Goal: Task Accomplishment & Management: Manage account settings

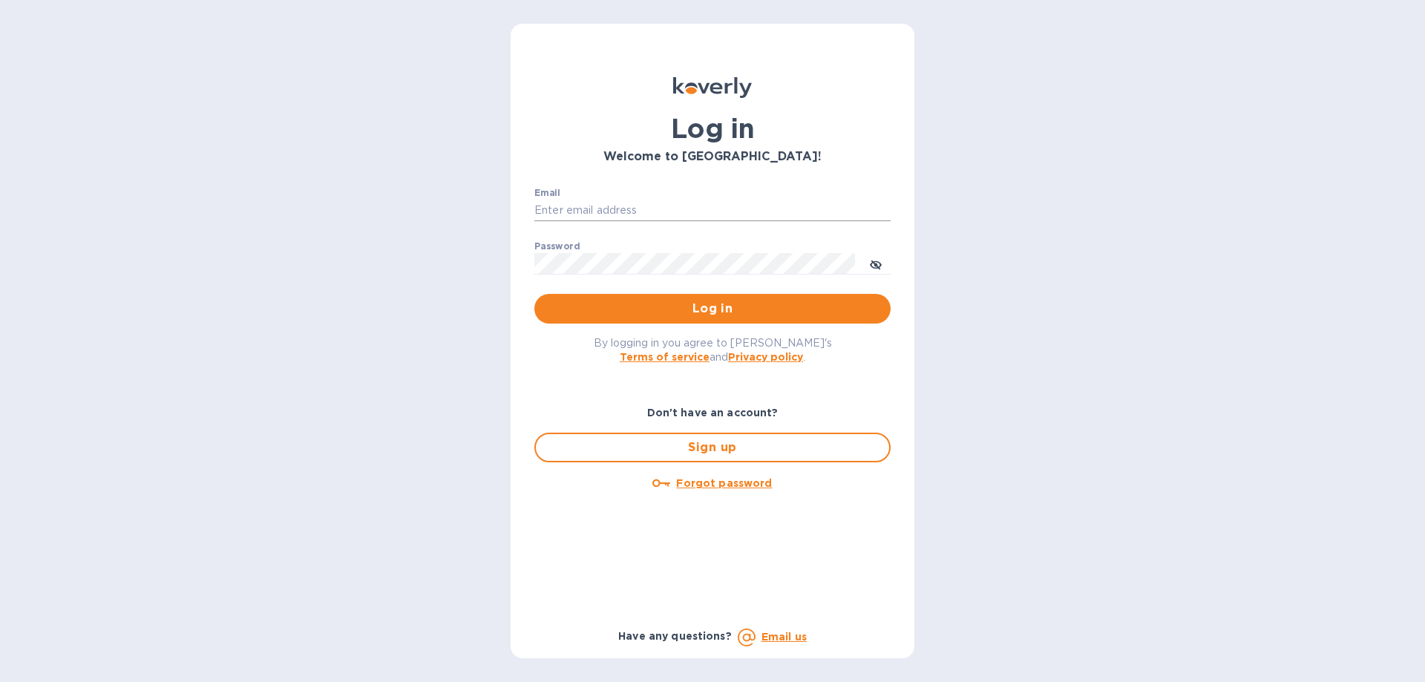
drag, startPoint x: 719, startPoint y: 210, endPoint x: 719, endPoint y: 200, distance: 9.7
click at [719, 210] on input "Email" at bounding box center [712, 211] width 356 height 22
type input "[EMAIL_ADDRESS][DOMAIN_NAME]"
click at [534, 294] on button "Log in" at bounding box center [712, 309] width 356 height 30
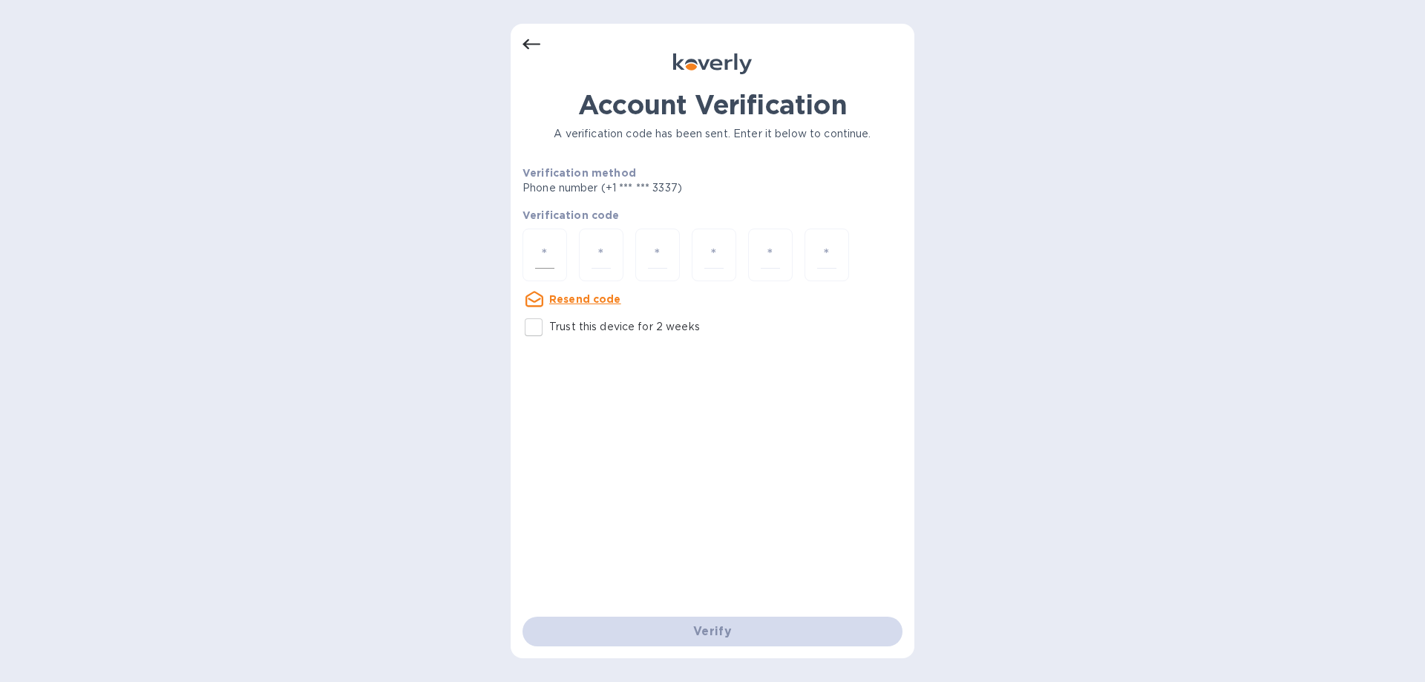
click at [526, 264] on div at bounding box center [545, 255] width 45 height 53
type input "7"
type input "5"
type input "4"
type input "9"
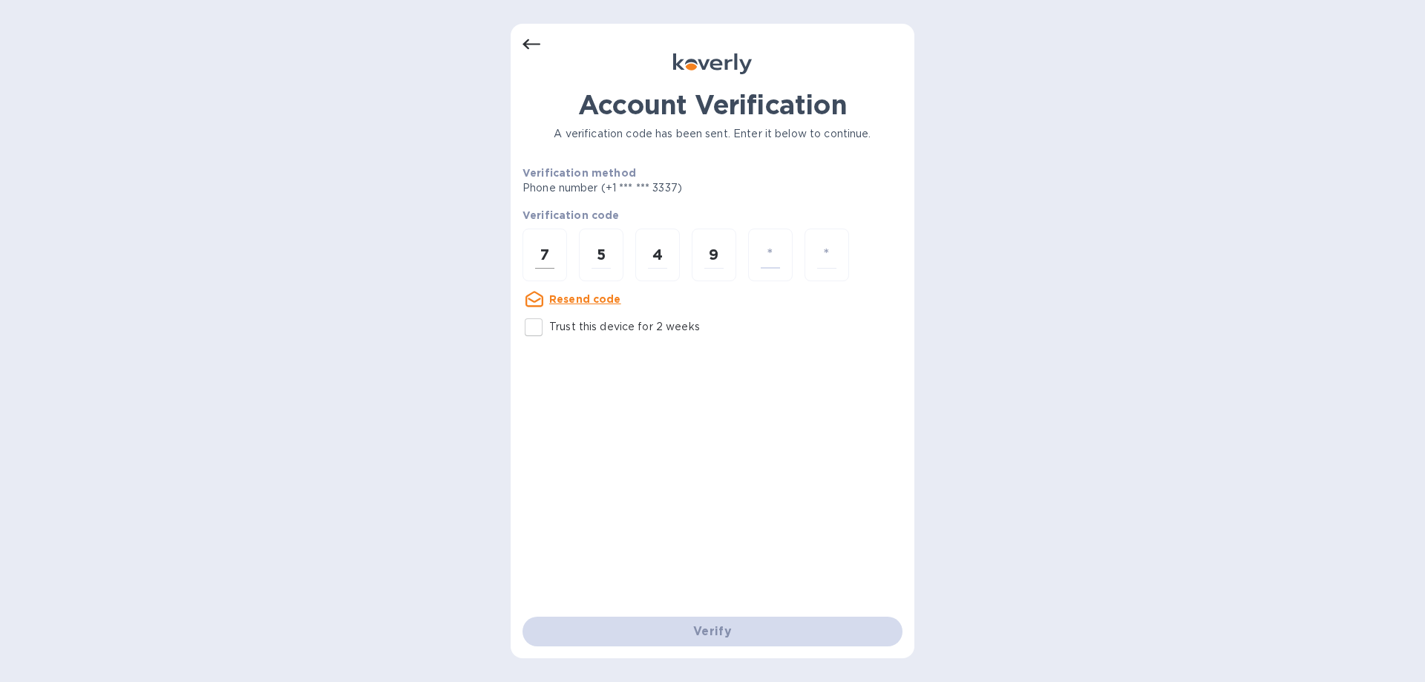
type input "7"
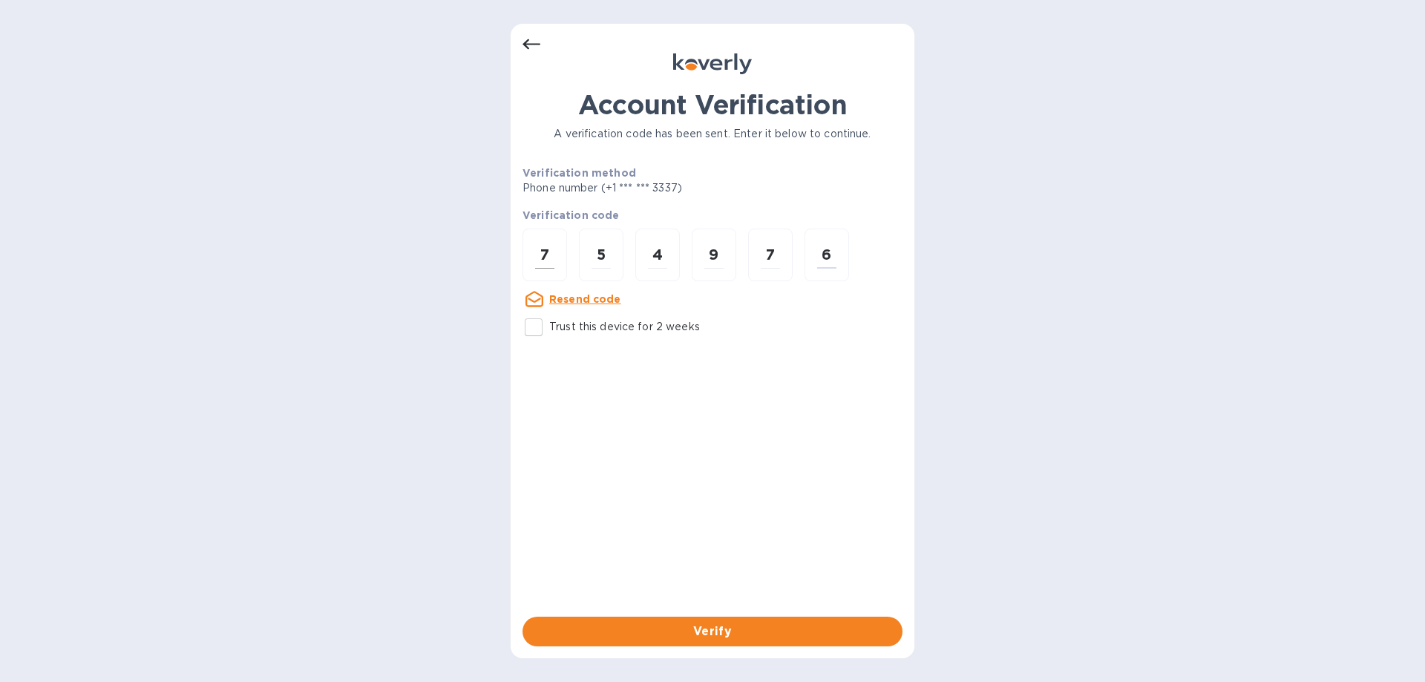
type input "6"
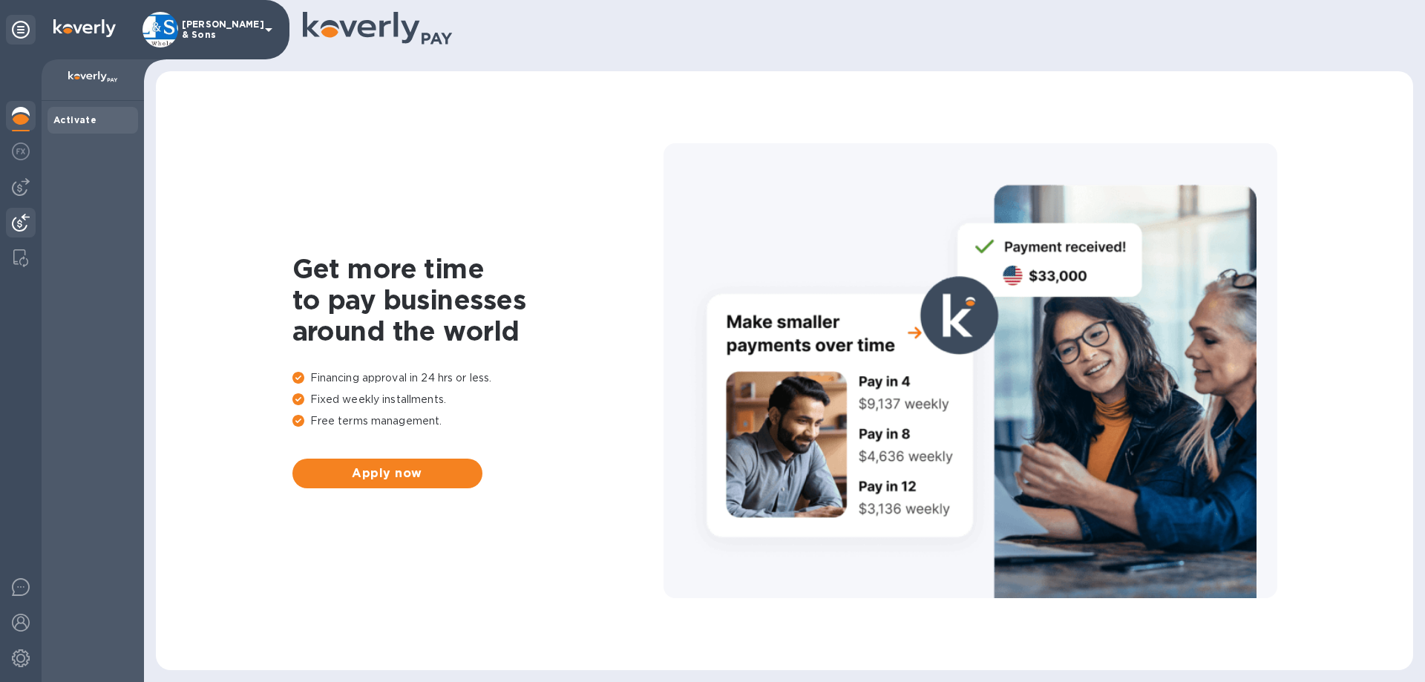
click at [18, 219] on img at bounding box center [21, 223] width 18 height 18
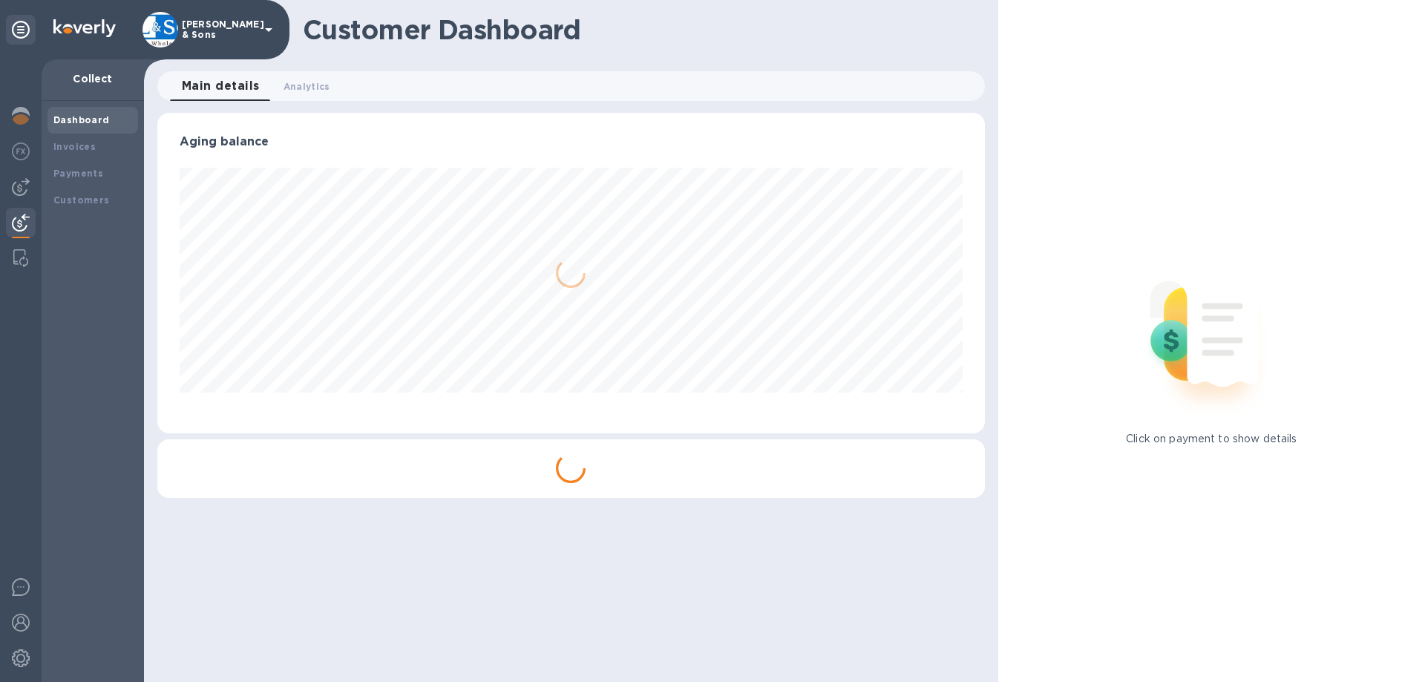
scroll to position [321, 827]
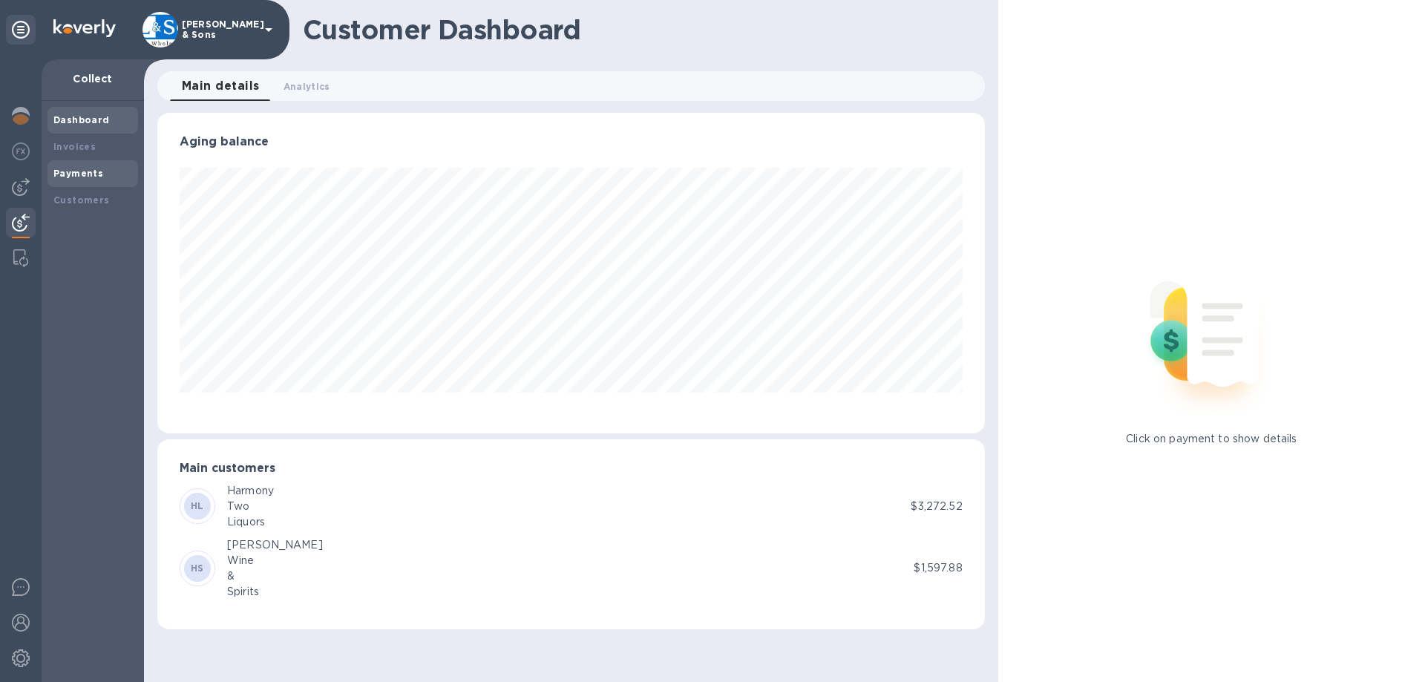
click at [98, 175] on b "Payments" at bounding box center [78, 173] width 50 height 11
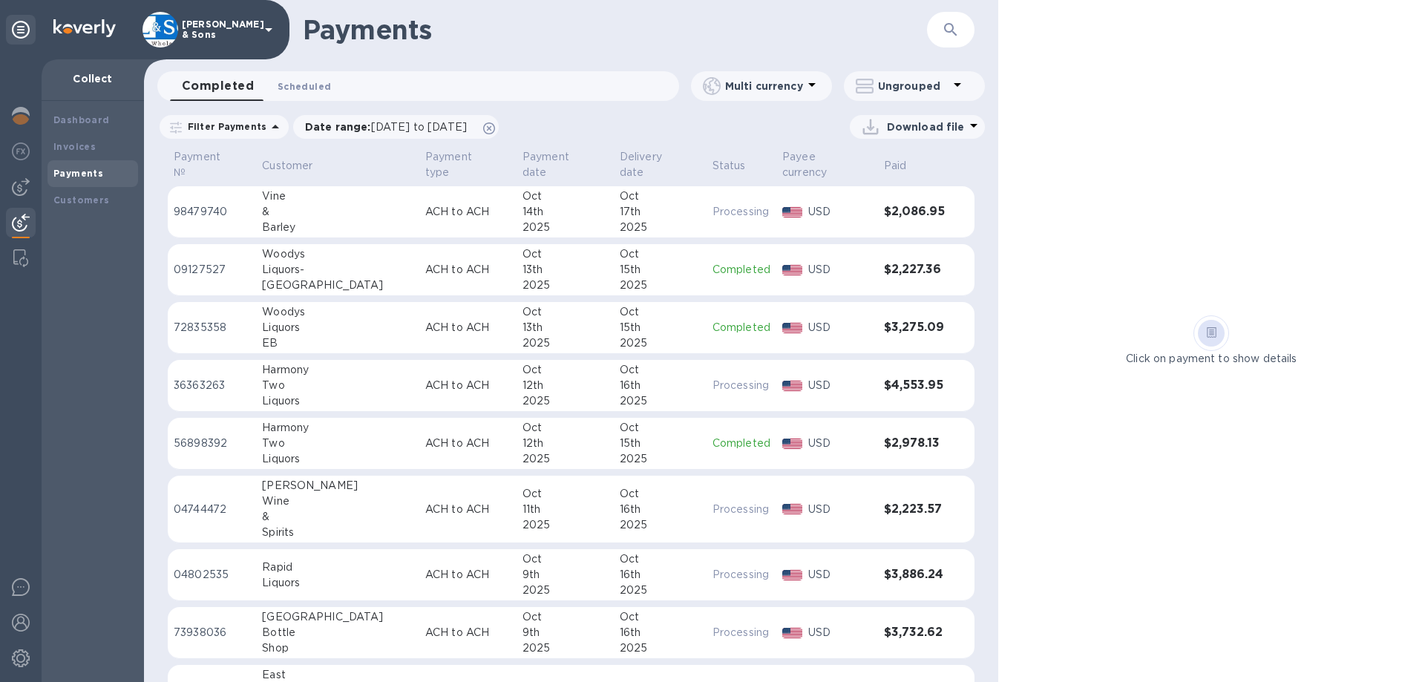
click at [320, 83] on span "Scheduled 0" at bounding box center [304, 87] width 53 height 16
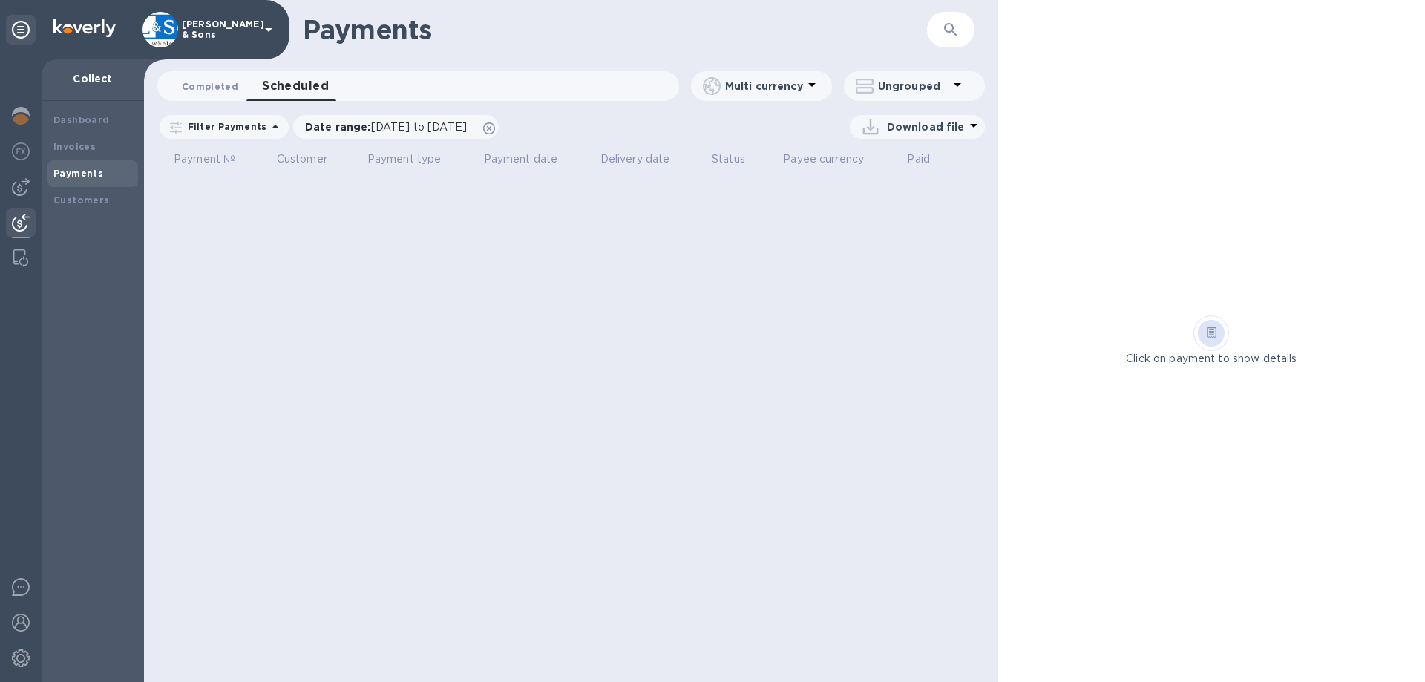
click at [202, 85] on span "Completed 0" at bounding box center [210, 87] width 56 height 16
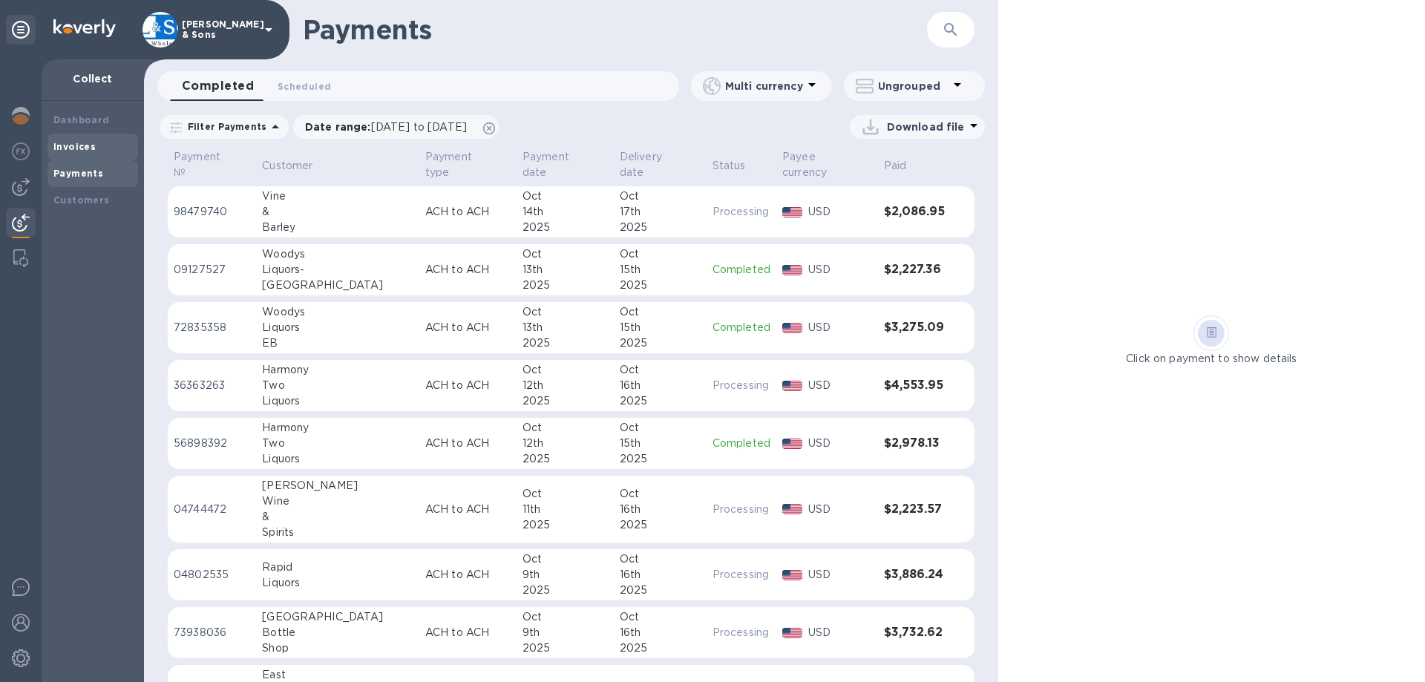
click at [62, 151] on b "Invoices" at bounding box center [74, 146] width 42 height 11
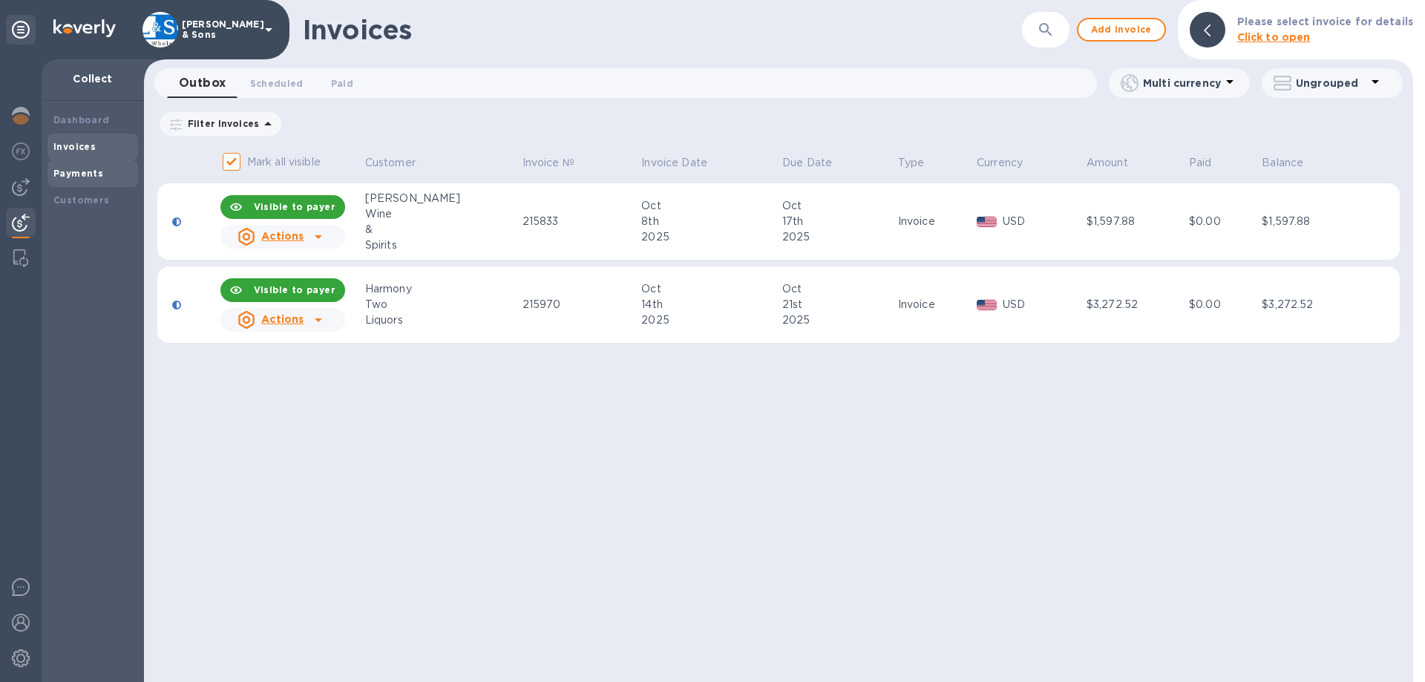
click at [105, 167] on div "Payments" at bounding box center [92, 173] width 79 height 15
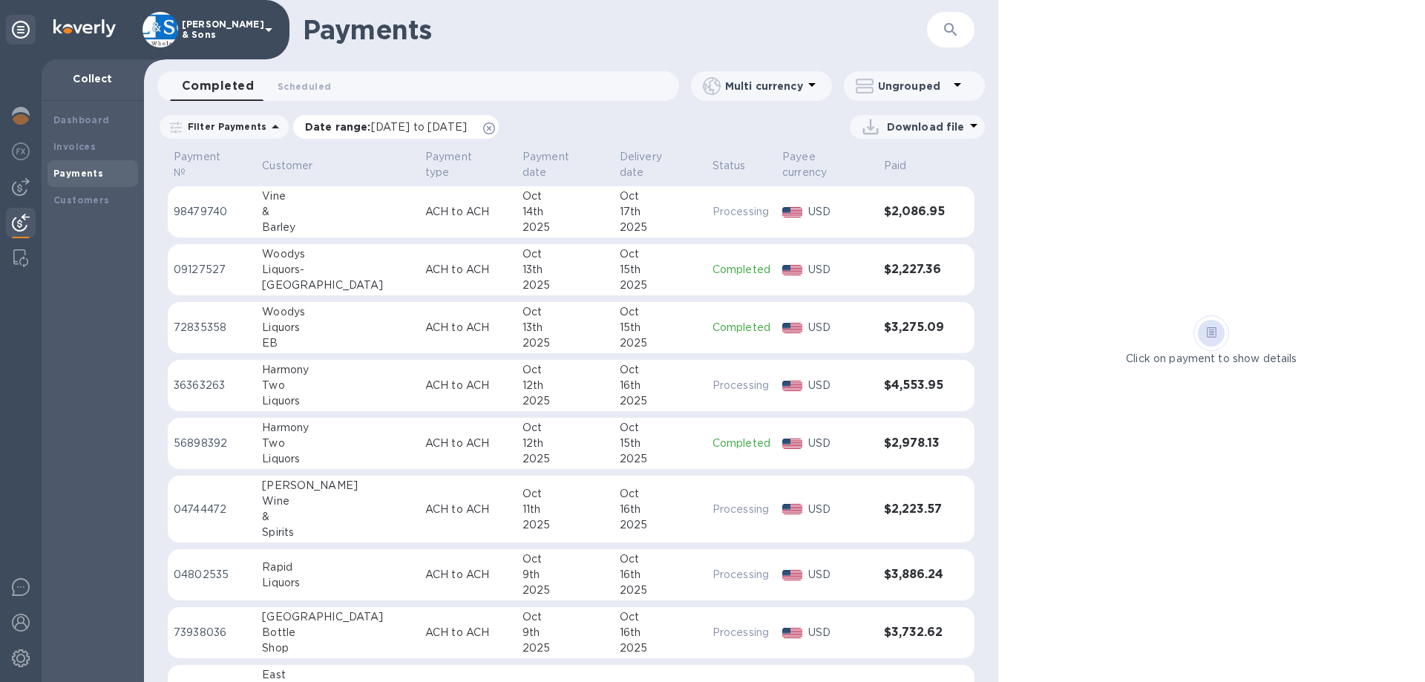
click at [336, 127] on p "Date range : 09/15/2025 to 10/16/2025" at bounding box center [389, 127] width 169 height 15
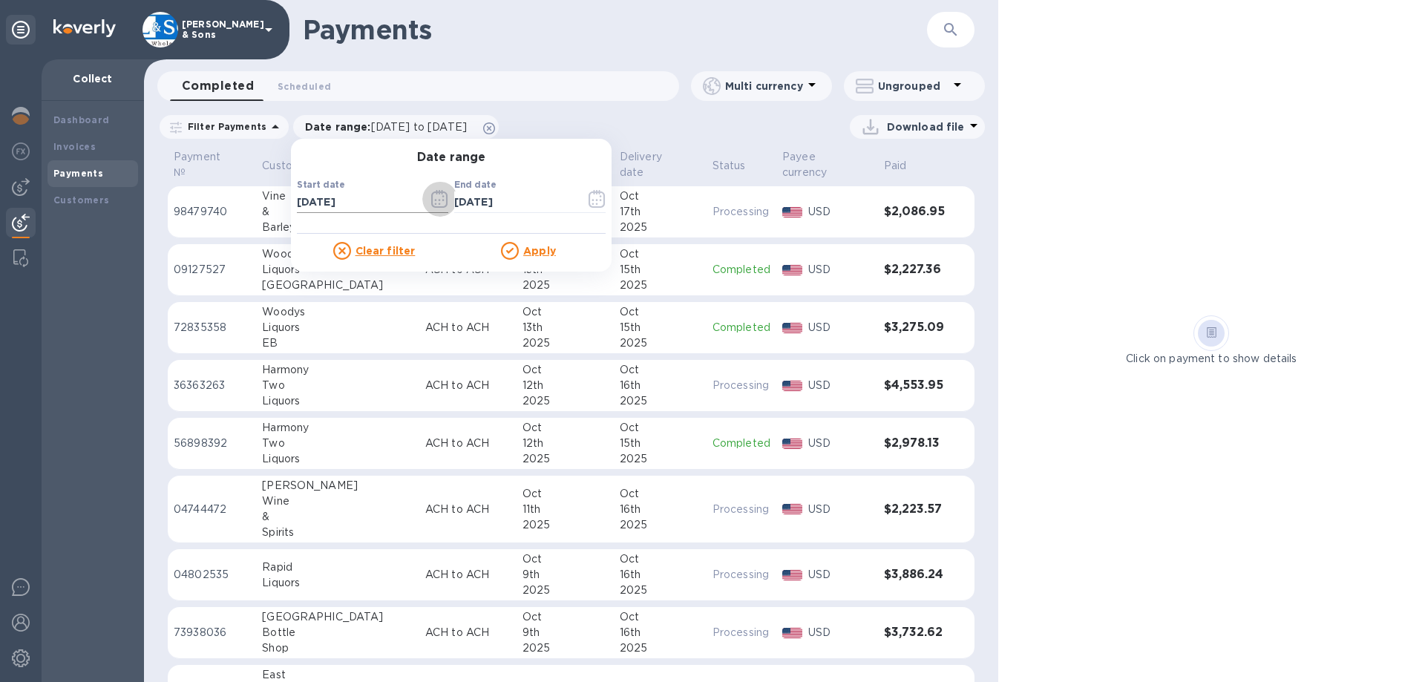
click at [439, 200] on icon "button" at bounding box center [439, 199] width 17 height 18
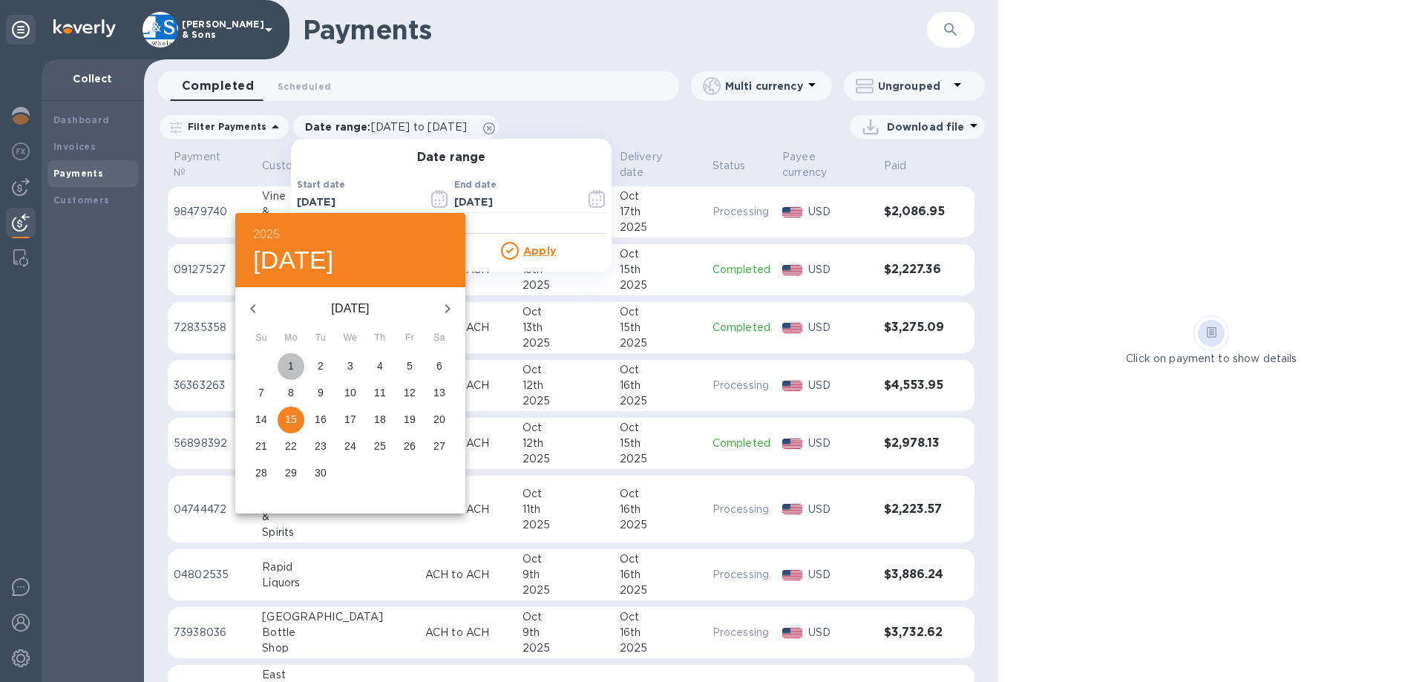
click at [296, 363] on span "1" at bounding box center [291, 366] width 27 height 15
type input "09/01/2025"
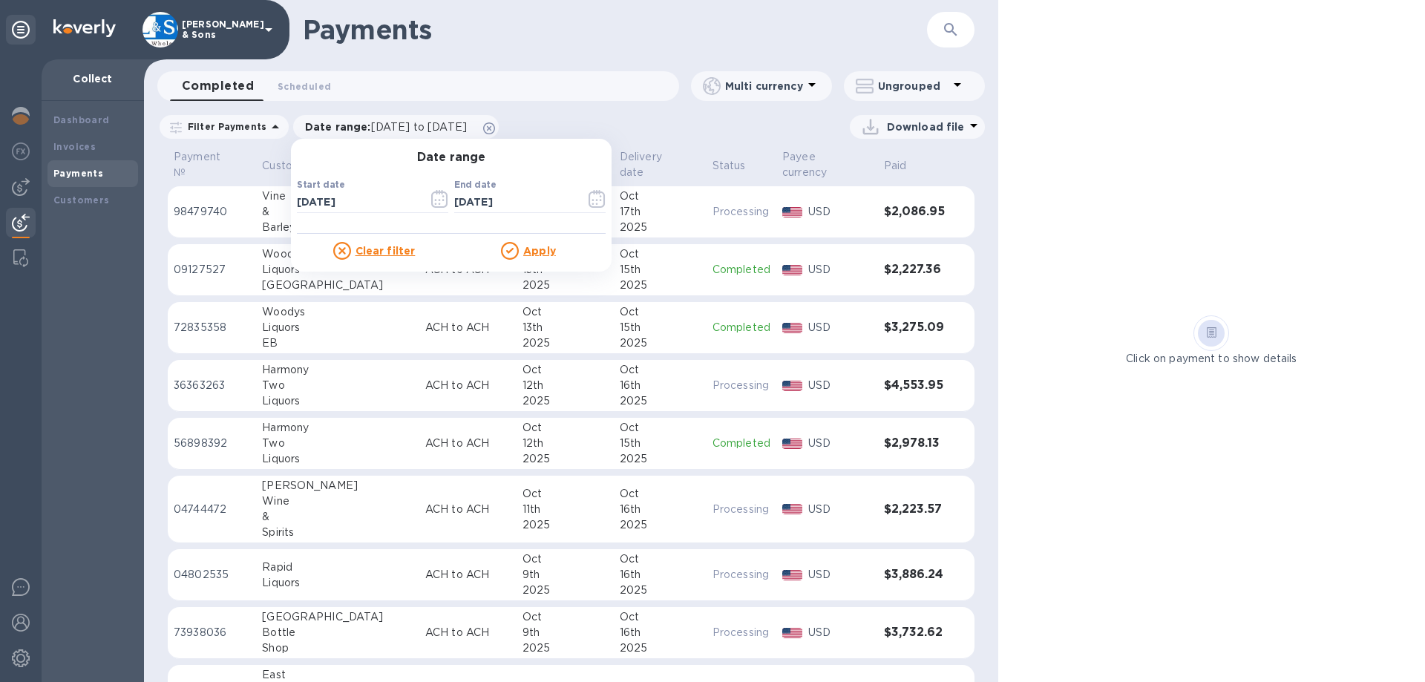
click at [525, 253] on u "Apply" at bounding box center [539, 251] width 33 height 12
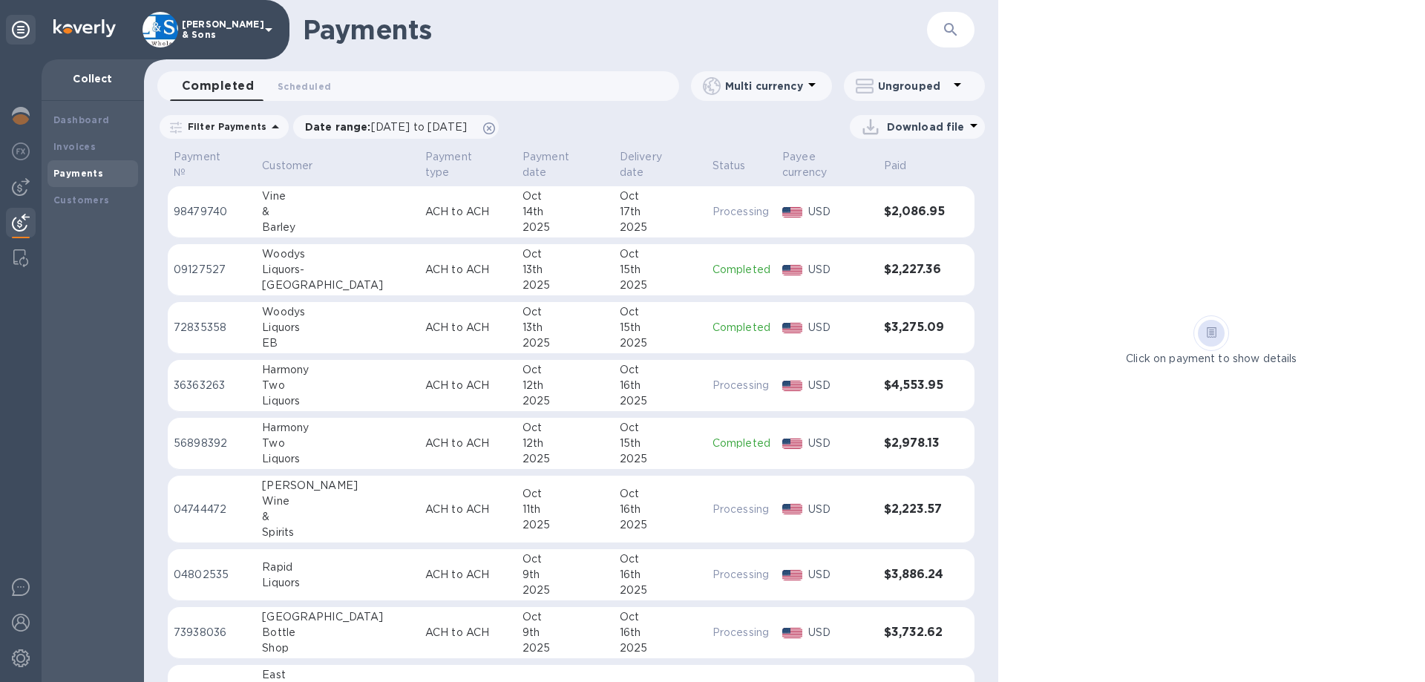
click at [266, 129] on icon at bounding box center [275, 127] width 18 height 18
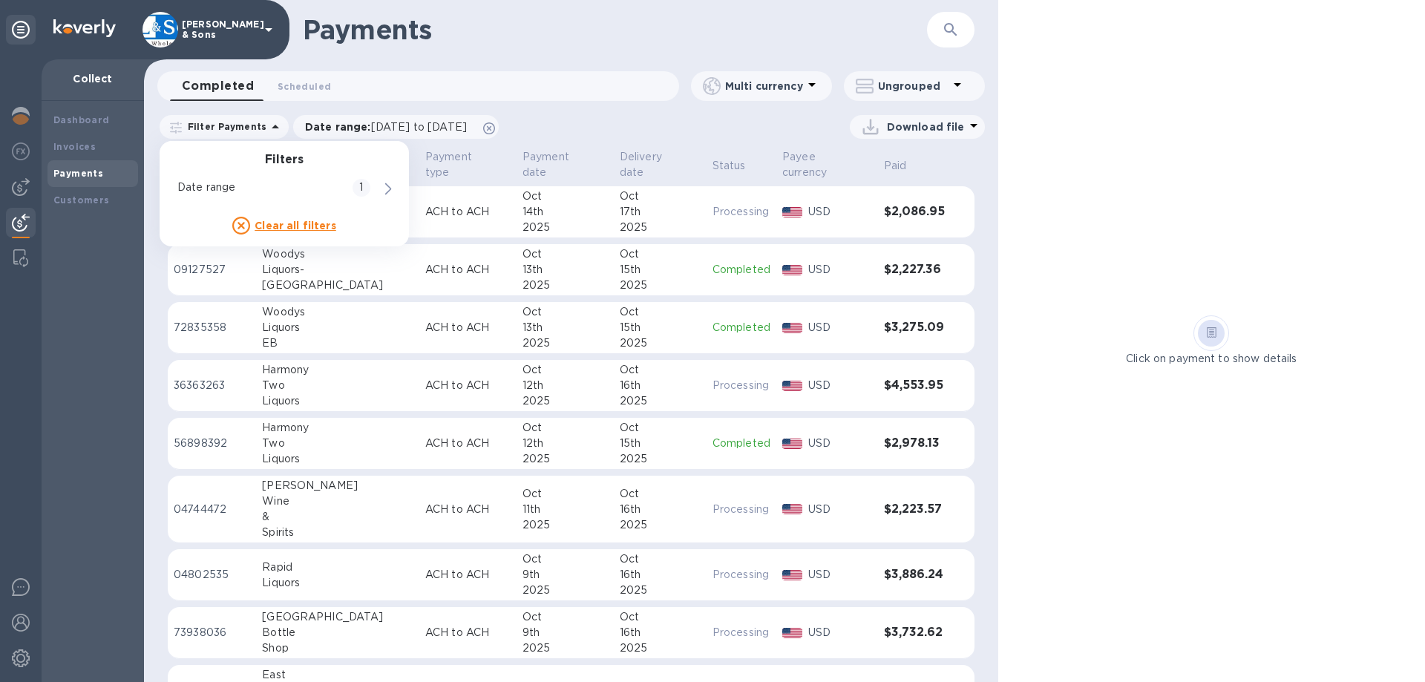
click at [845, 122] on div "Download file" at bounding box center [914, 127] width 141 height 24
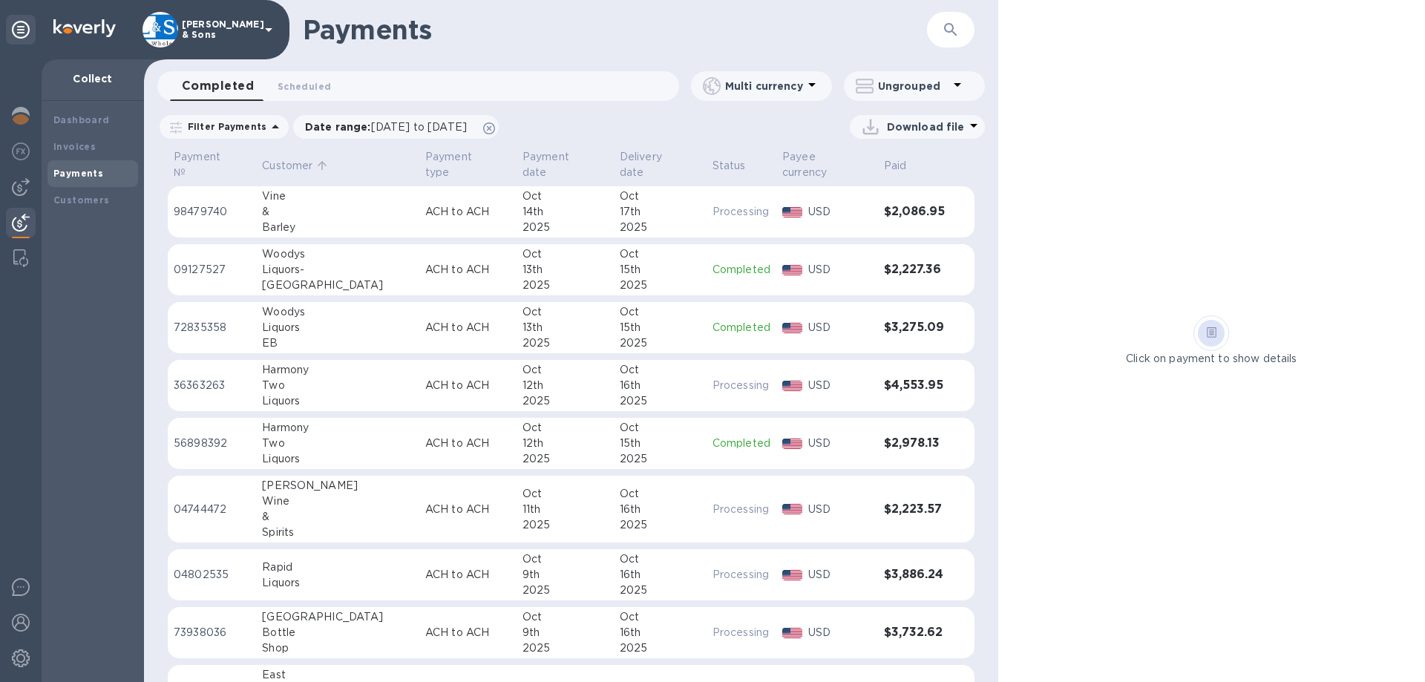
click at [290, 163] on p "Customer" at bounding box center [287, 166] width 50 height 16
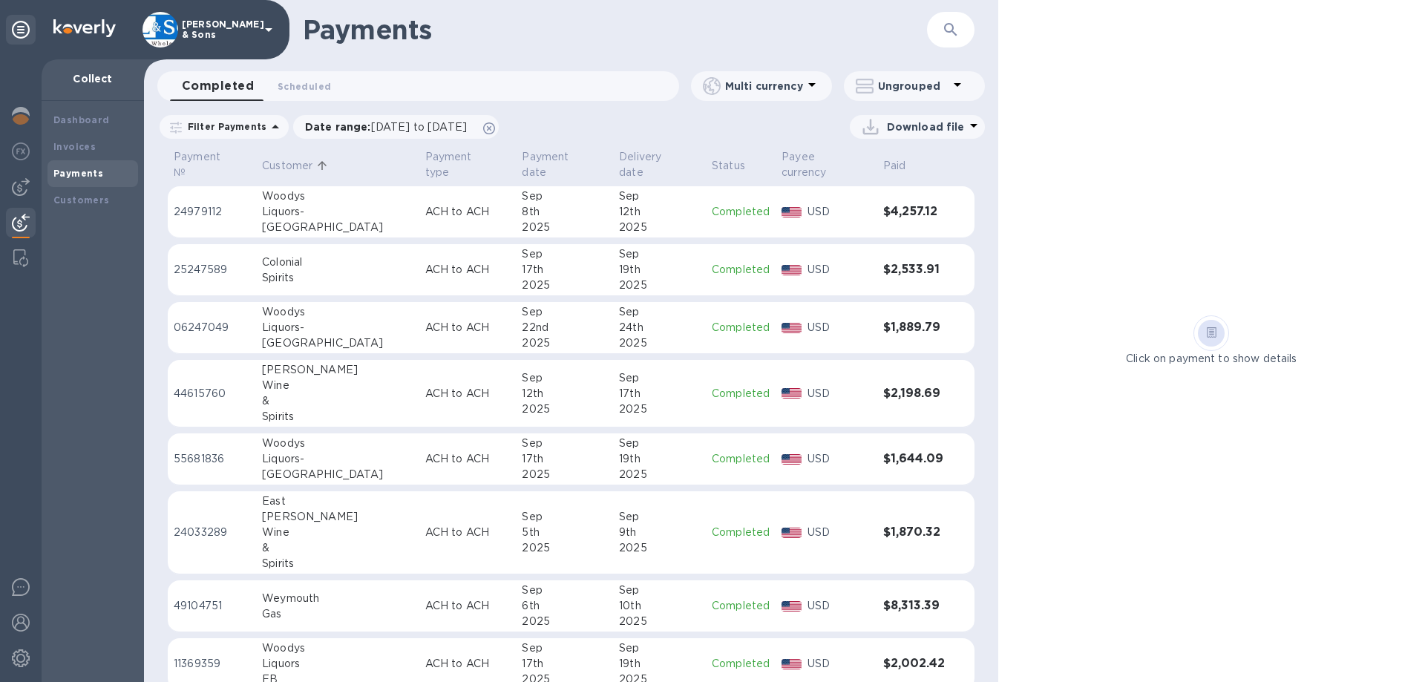
click at [313, 158] on p "Customer" at bounding box center [287, 166] width 50 height 16
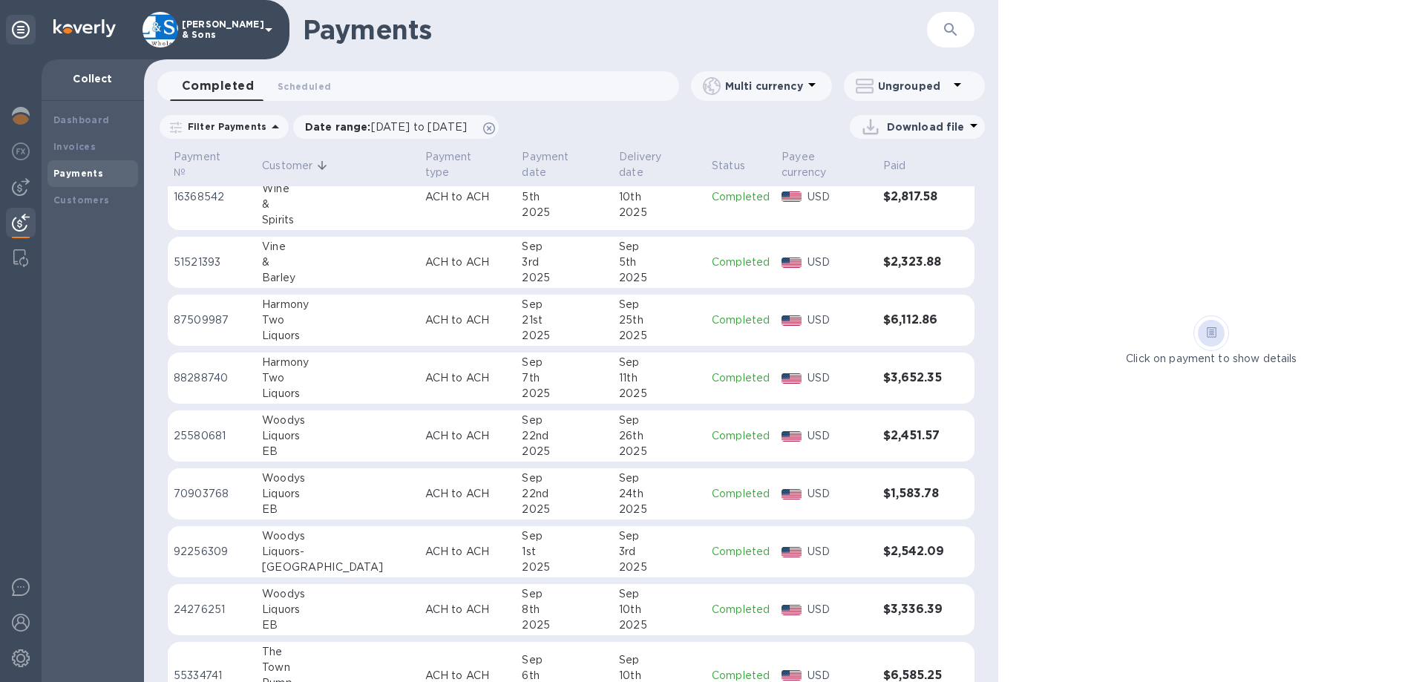
scroll to position [594, 0]
click at [975, 121] on icon at bounding box center [974, 126] width 18 height 18
click at [954, 154] on li "XLSX file" at bounding box center [918, 163] width 101 height 42
